Goal: Task Accomplishment & Management: Complete application form

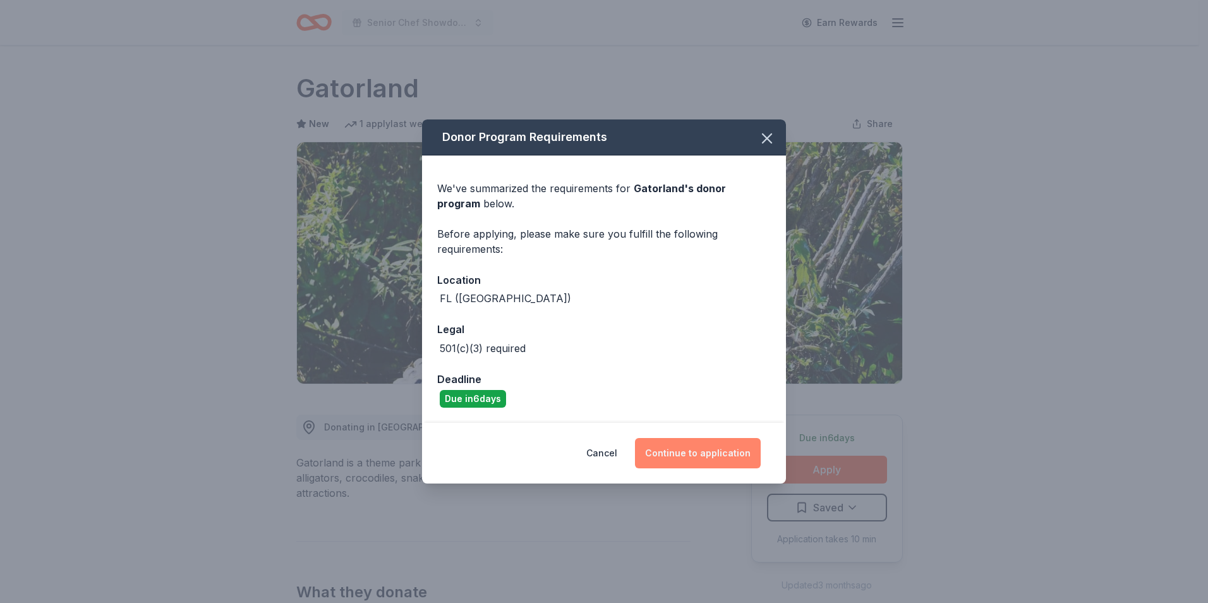
click at [725, 454] on button "Continue to application" at bounding box center [698, 453] width 126 height 30
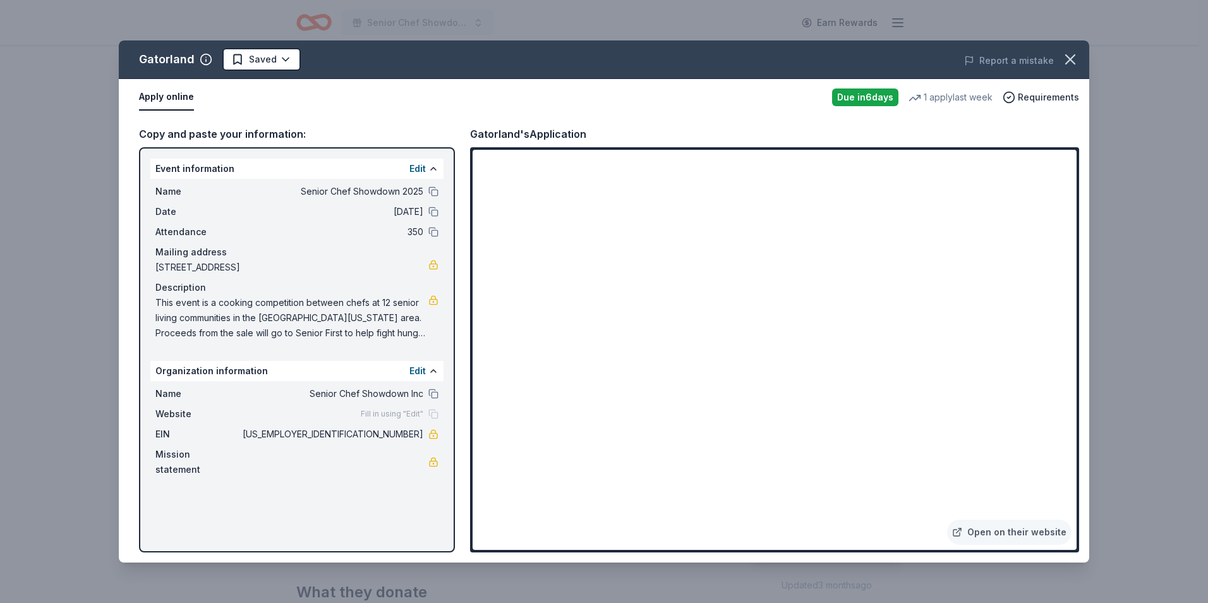
click at [406, 330] on span "This event is a cooking competition between chefs at 12 senior living communiti…" at bounding box center [291, 317] width 273 height 45
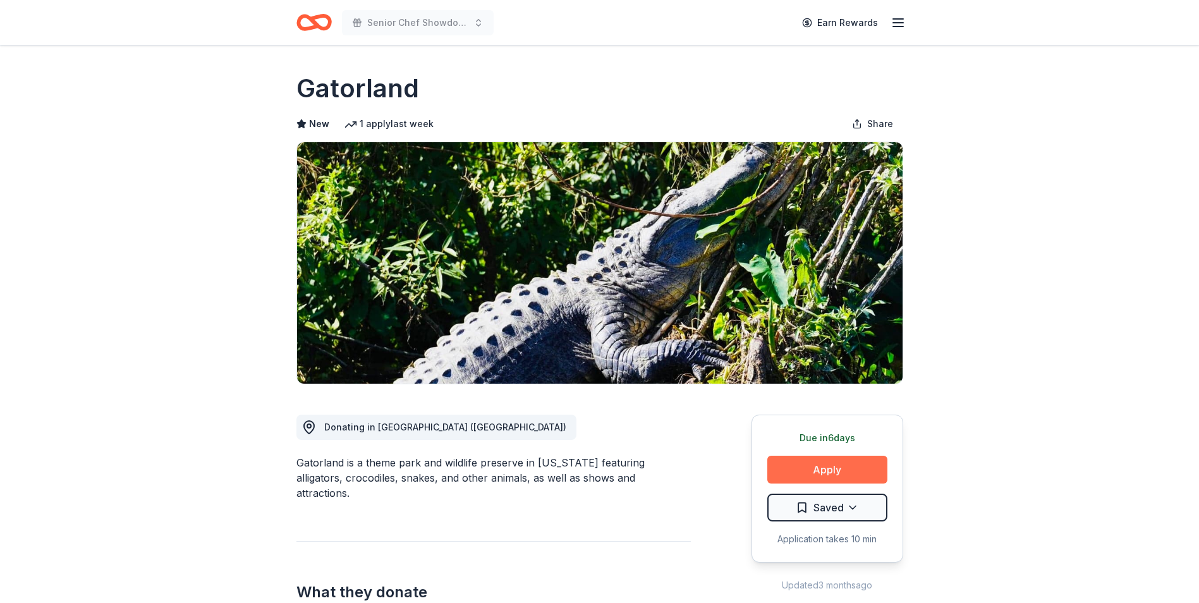
click at [837, 469] on button "Apply" at bounding box center [827, 470] width 120 height 28
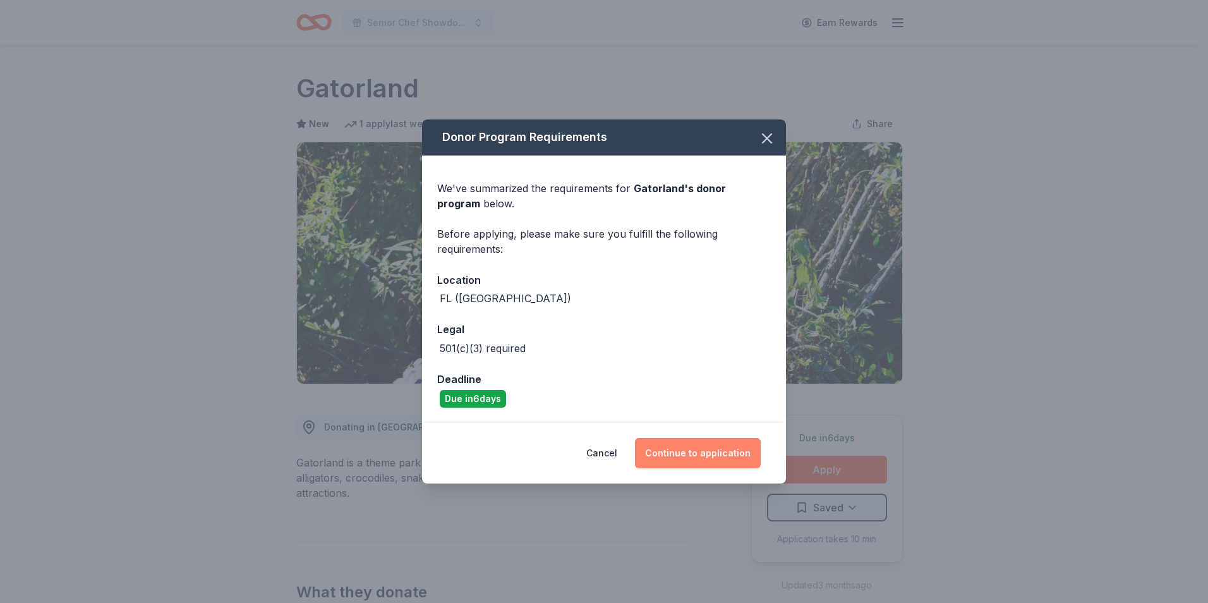
click at [728, 455] on button "Continue to application" at bounding box center [698, 453] width 126 height 30
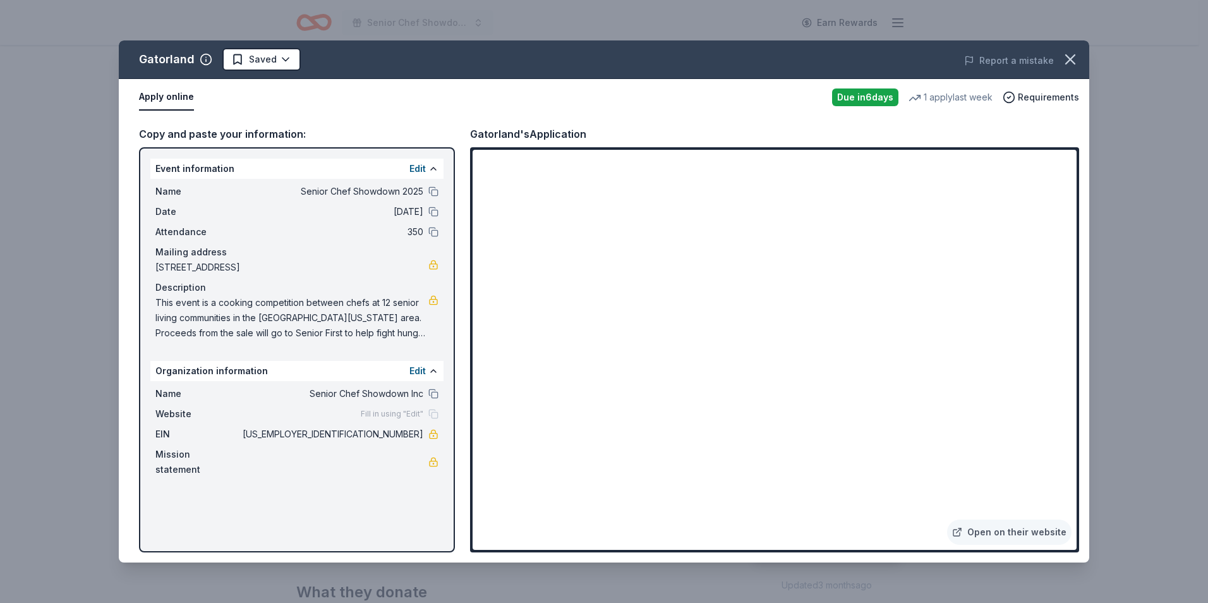
click at [1120, 0] on div at bounding box center [604, 0] width 1208 height 0
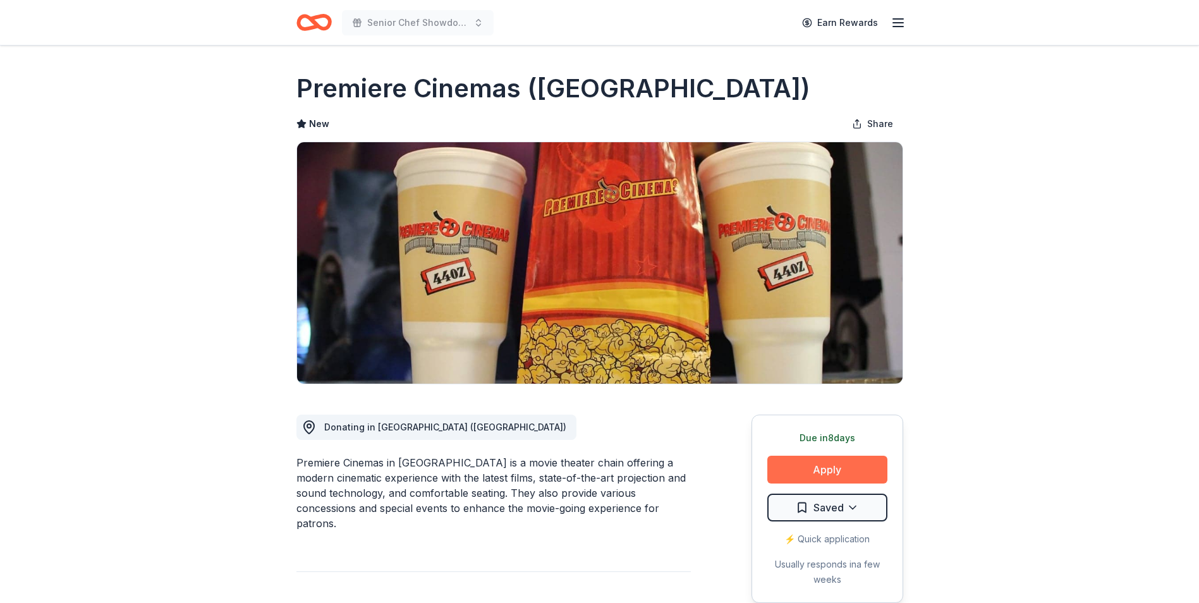
click at [830, 470] on button "Apply" at bounding box center [827, 470] width 120 height 28
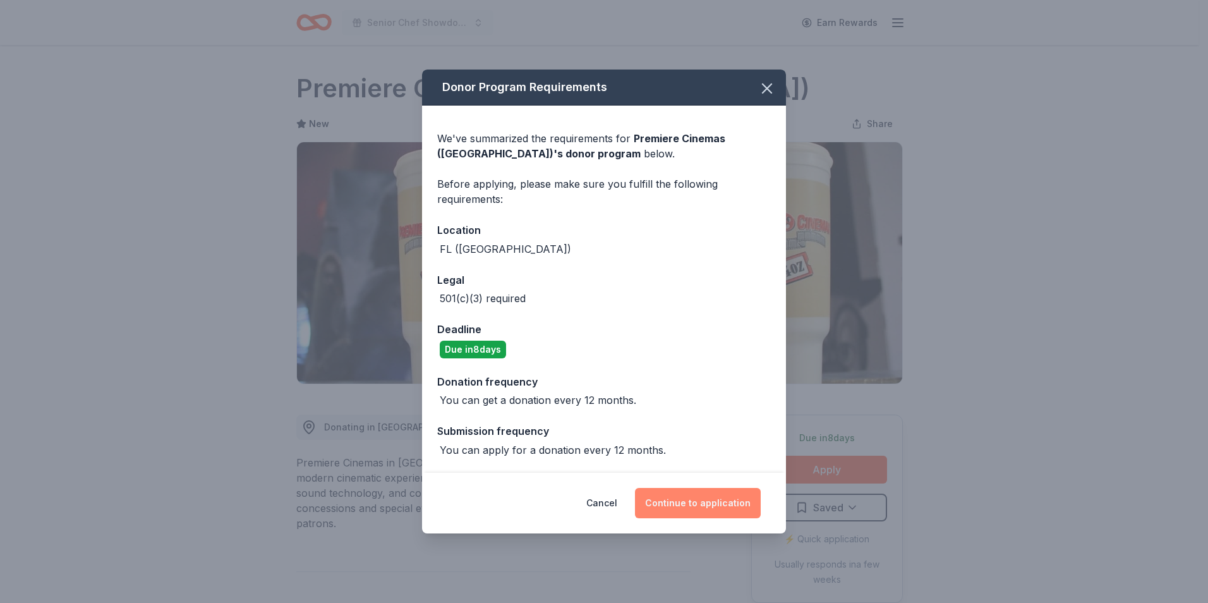
click at [718, 507] on button "Continue to application" at bounding box center [698, 503] width 126 height 30
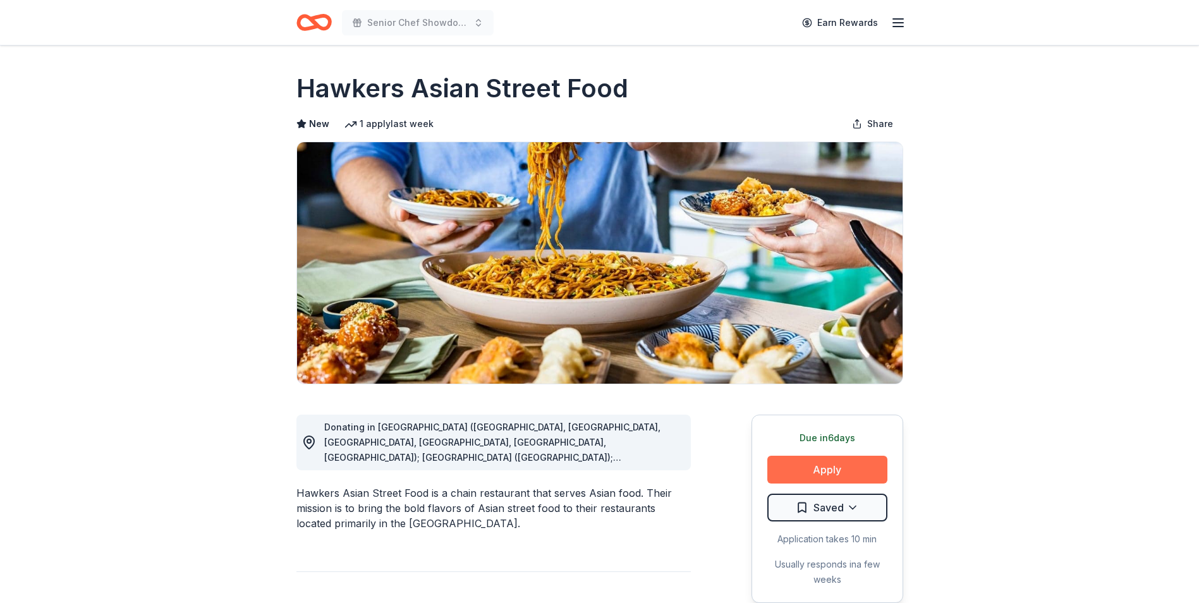
click at [839, 471] on button "Apply" at bounding box center [827, 470] width 120 height 28
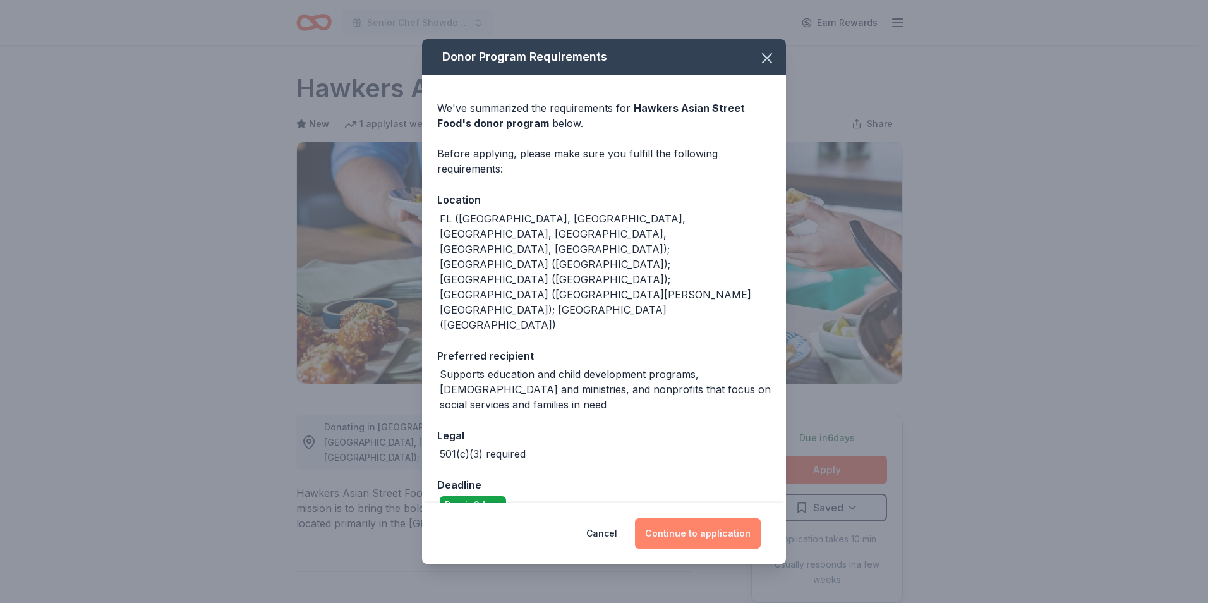
click at [726, 518] on button "Continue to application" at bounding box center [698, 533] width 126 height 30
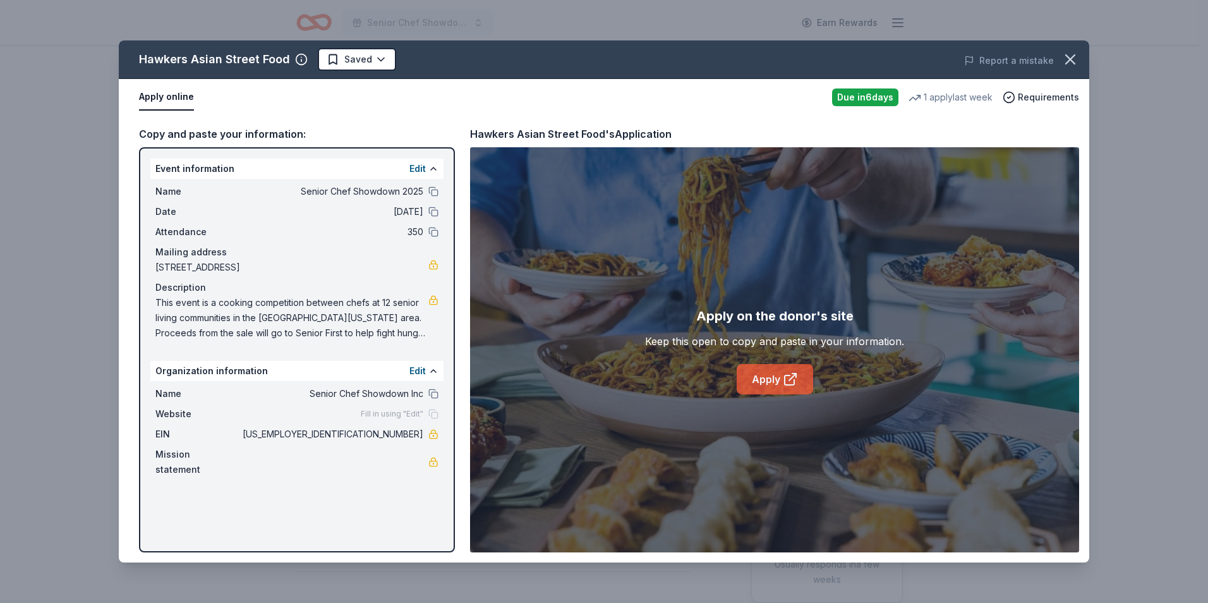
click at [761, 380] on link "Apply" at bounding box center [775, 379] width 76 height 30
